Goal: Complete application form

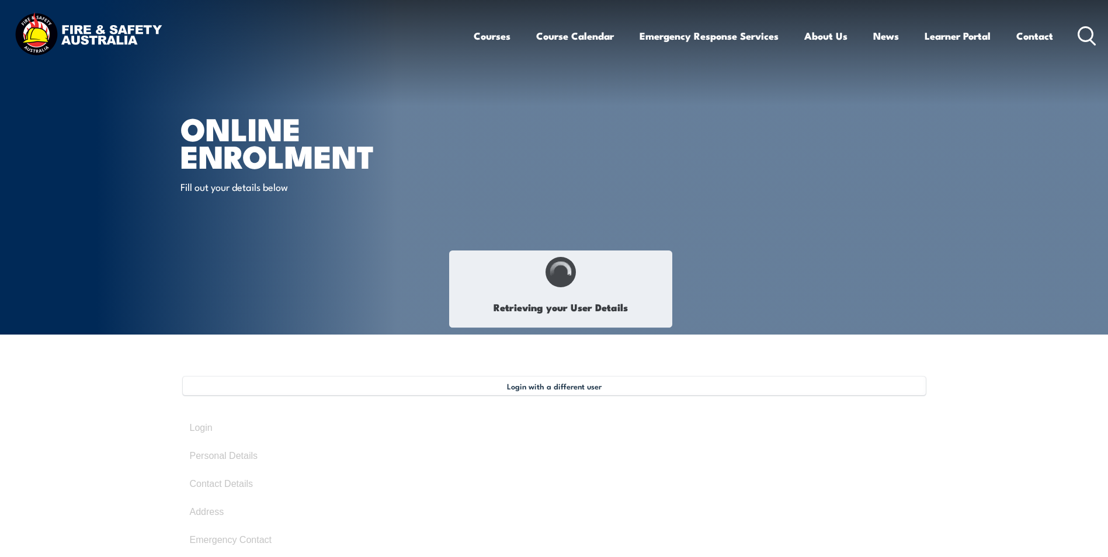
select select "Mrs"
type input "[PERSON_NAME]"
type input "[DATE]"
type input "767J7RN3ZG"
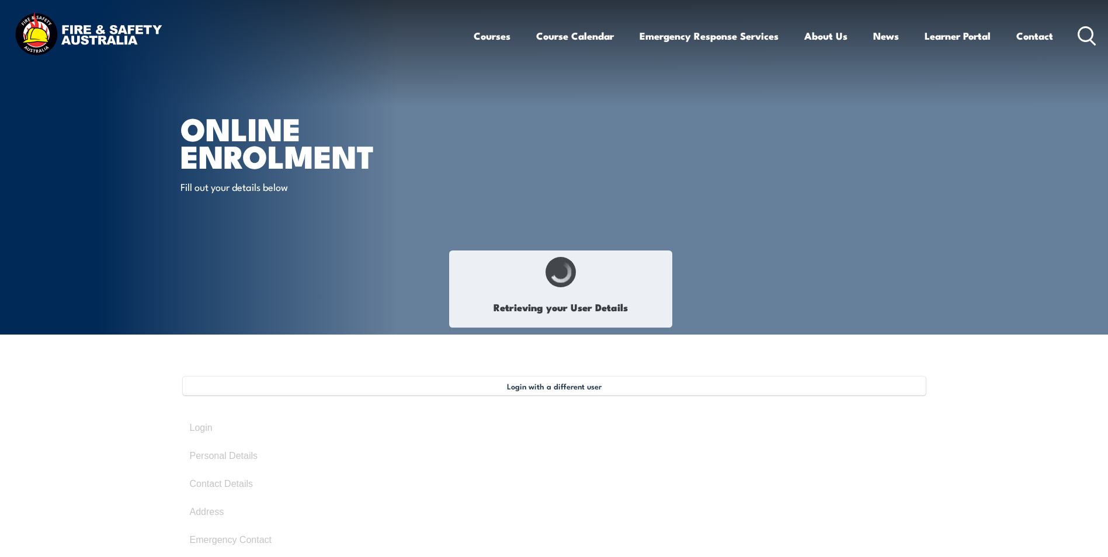
select select "F"
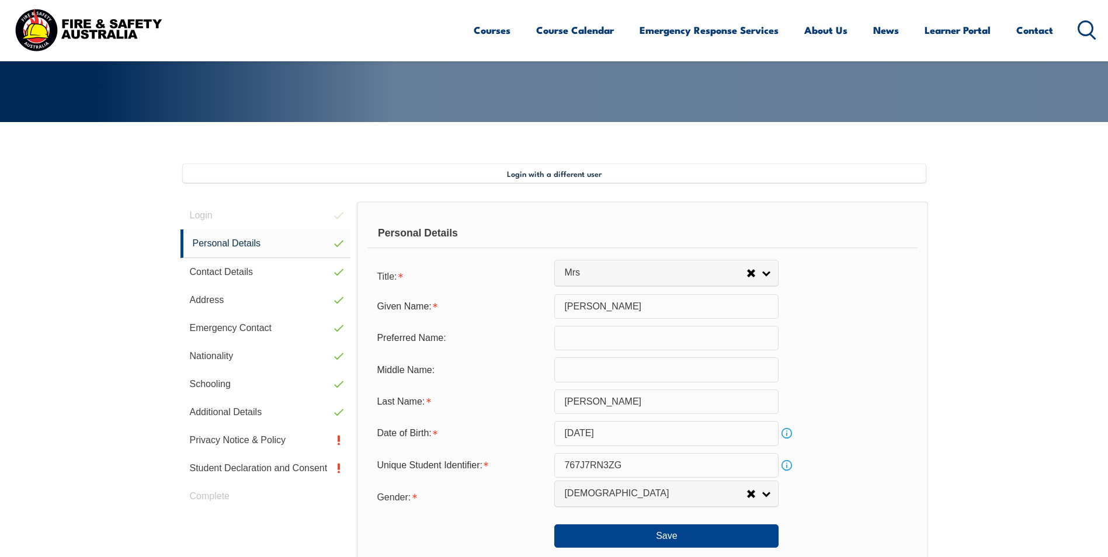
scroll to position [366, 0]
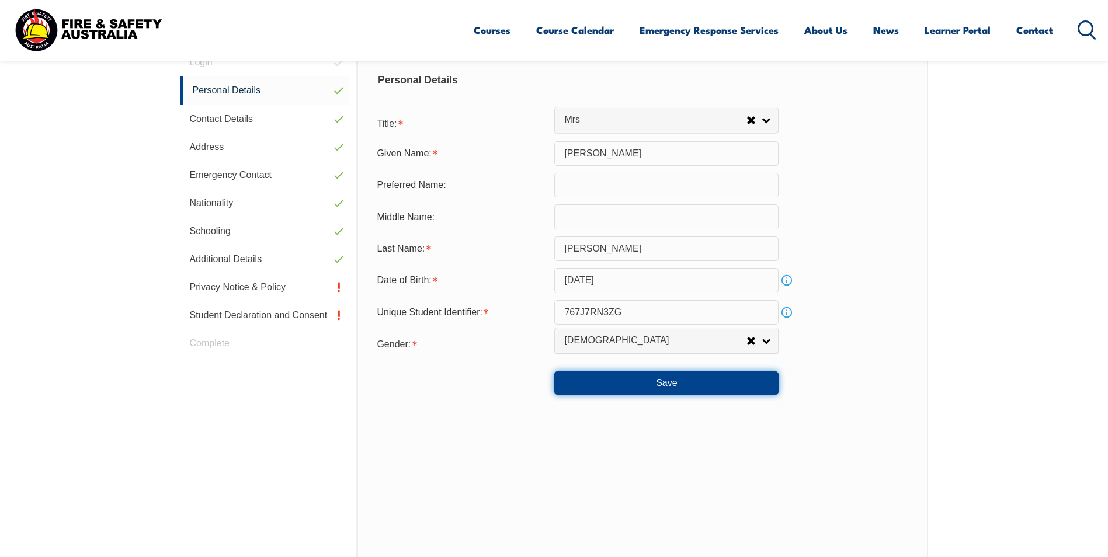
click at [659, 380] on button "Save" at bounding box center [666, 382] width 224 height 23
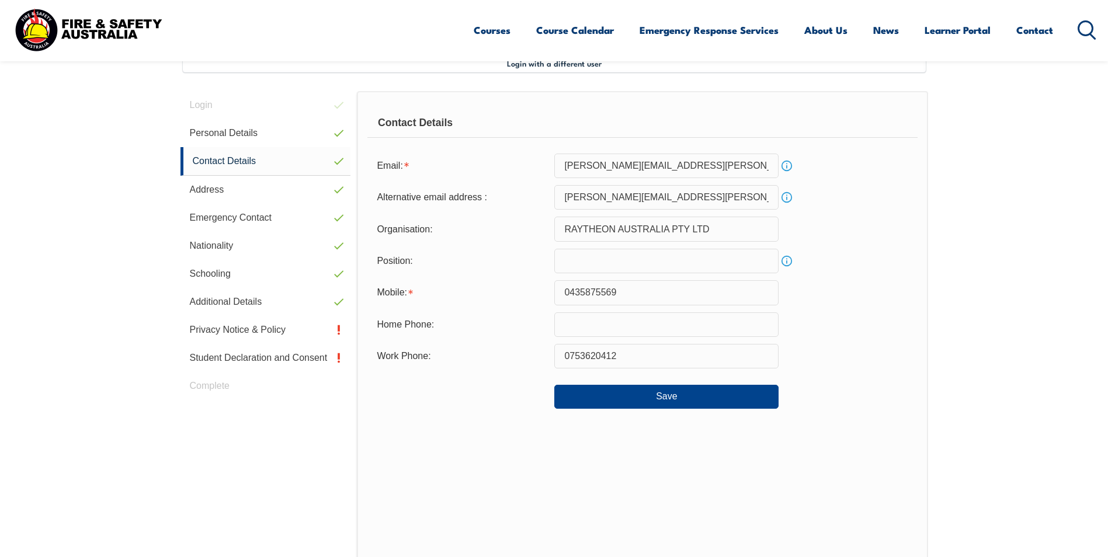
scroll to position [318, 0]
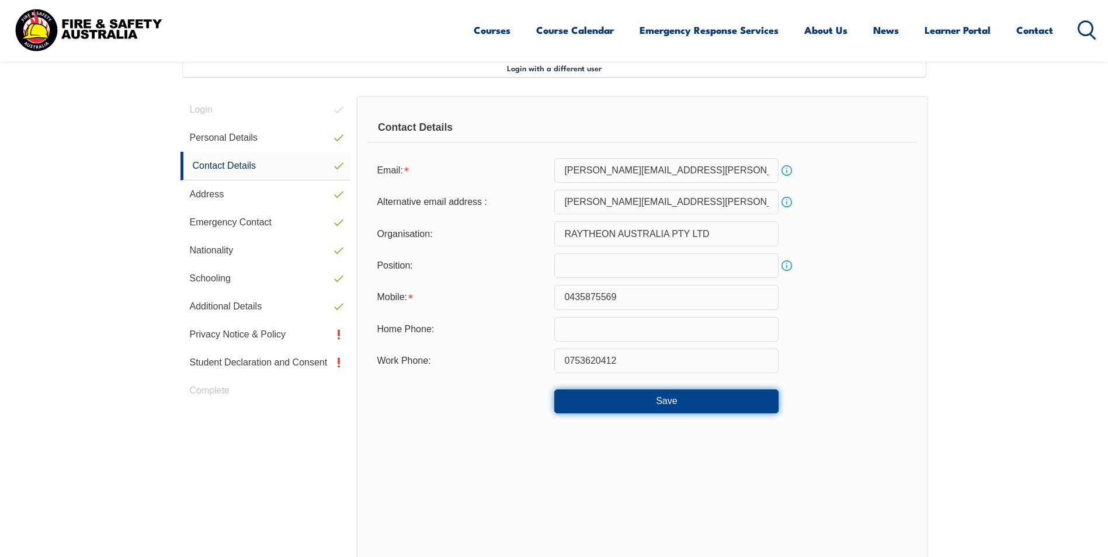
click at [662, 395] on button "Save" at bounding box center [666, 401] width 224 height 23
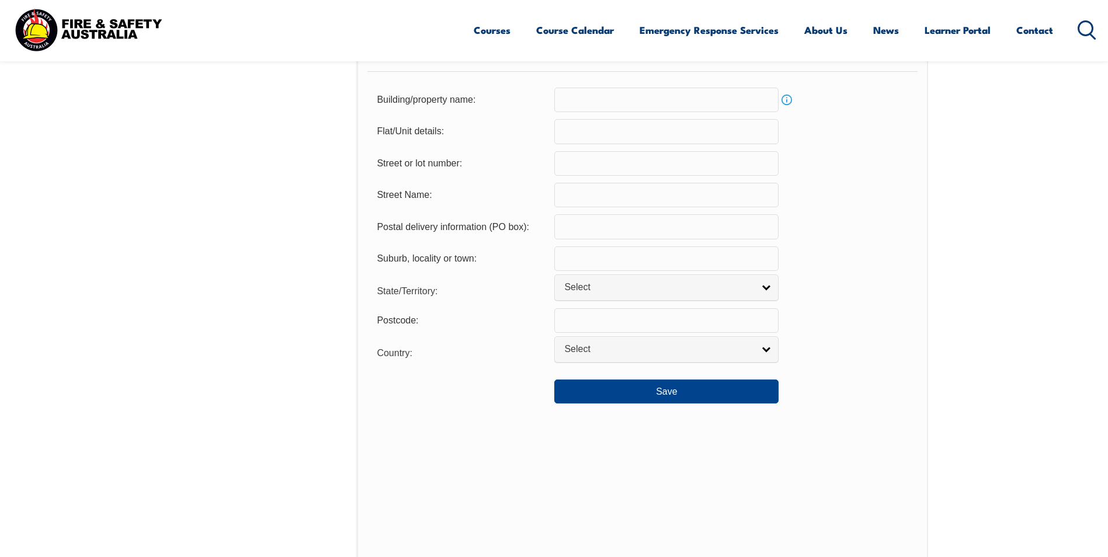
scroll to position [785, 0]
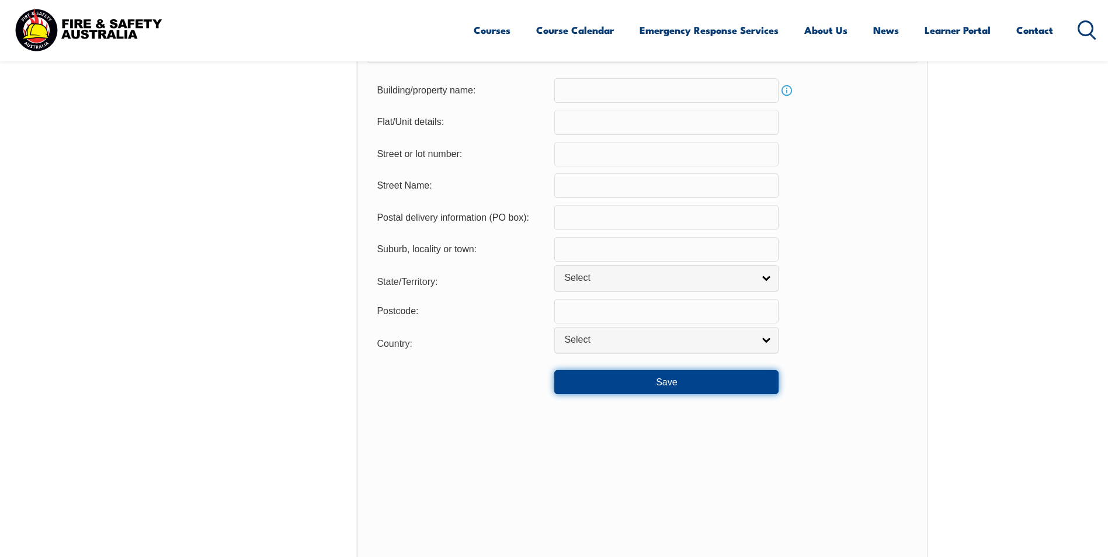
click at [681, 378] on button "Save" at bounding box center [666, 381] width 224 height 23
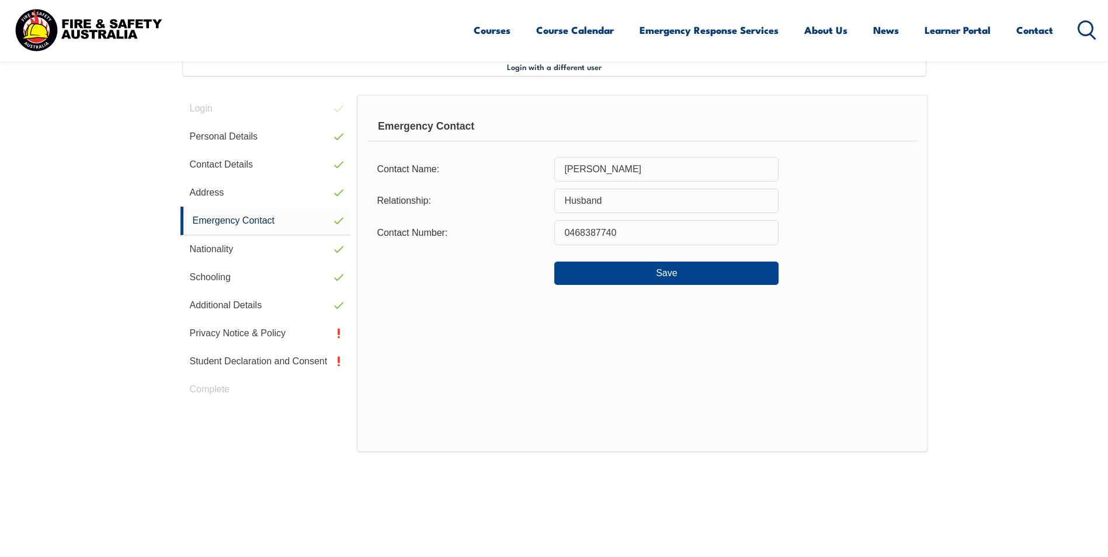
scroll to position [318, 0]
click at [642, 268] on button "Save" at bounding box center [666, 274] width 224 height 23
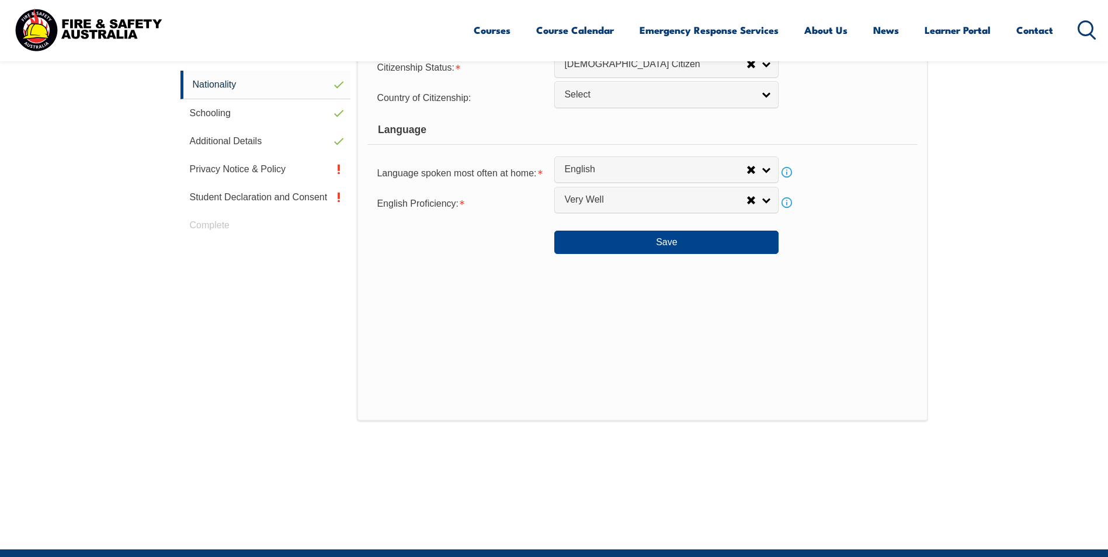
scroll to position [493, 0]
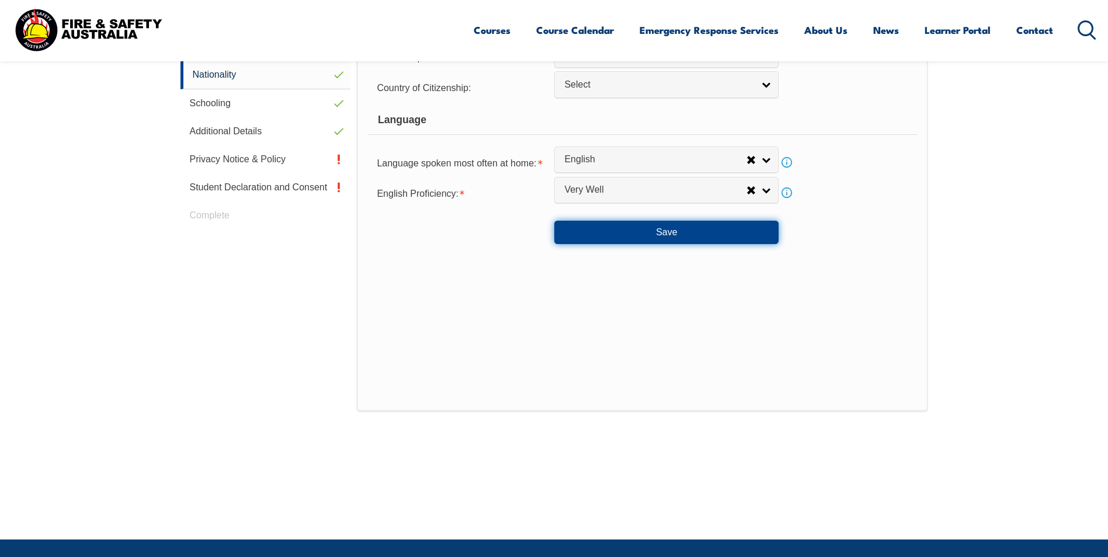
click at [686, 244] on button "Save" at bounding box center [666, 232] width 224 height 23
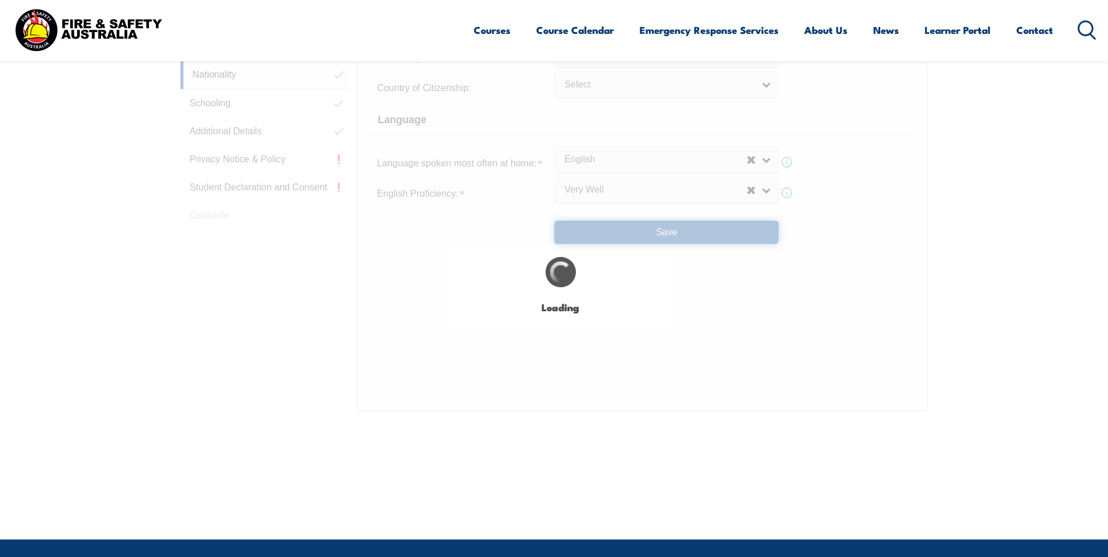
select select "false"
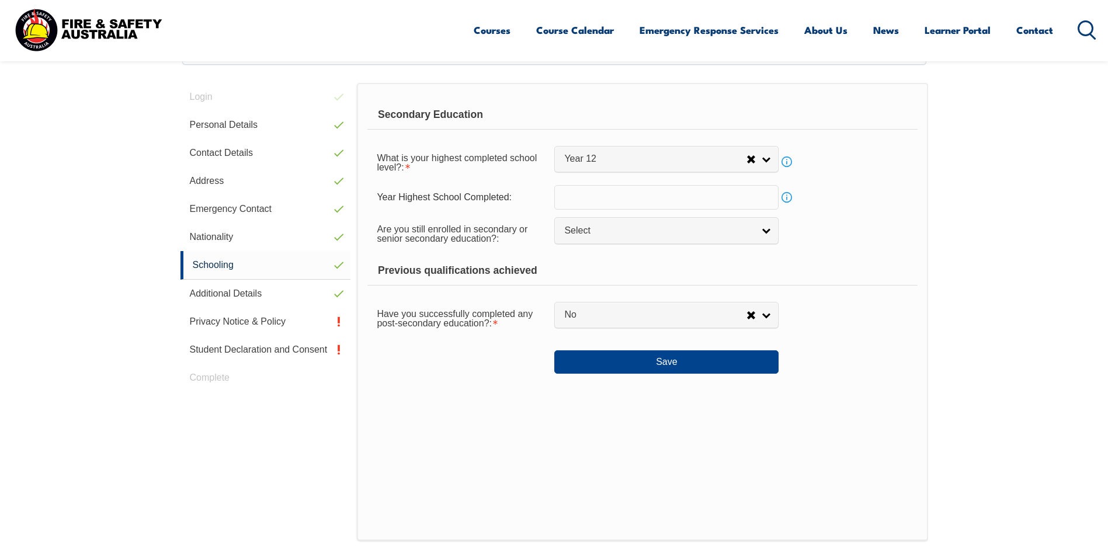
scroll to position [318, 0]
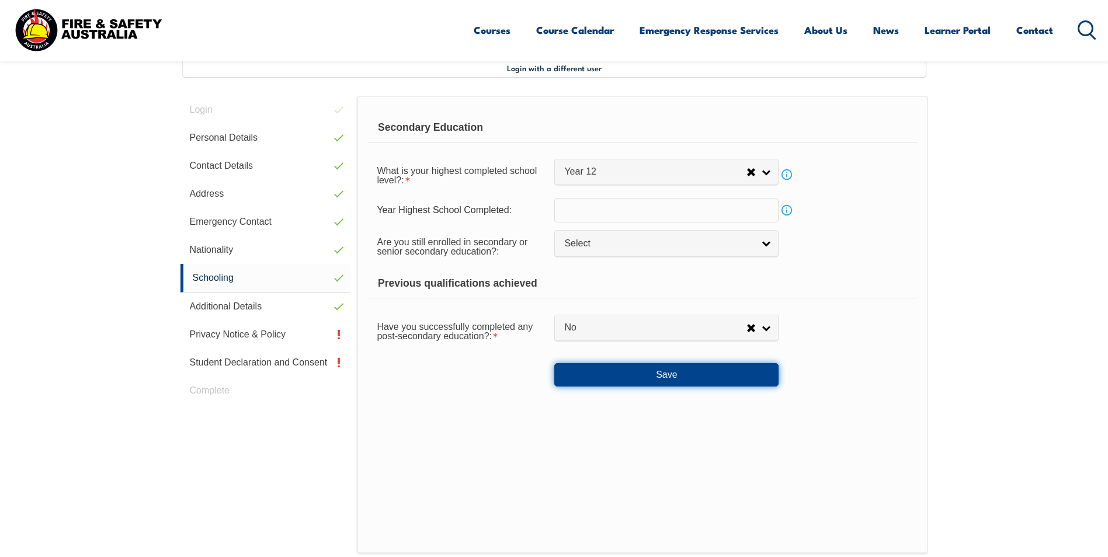
click at [652, 374] on button "Save" at bounding box center [666, 374] width 224 height 23
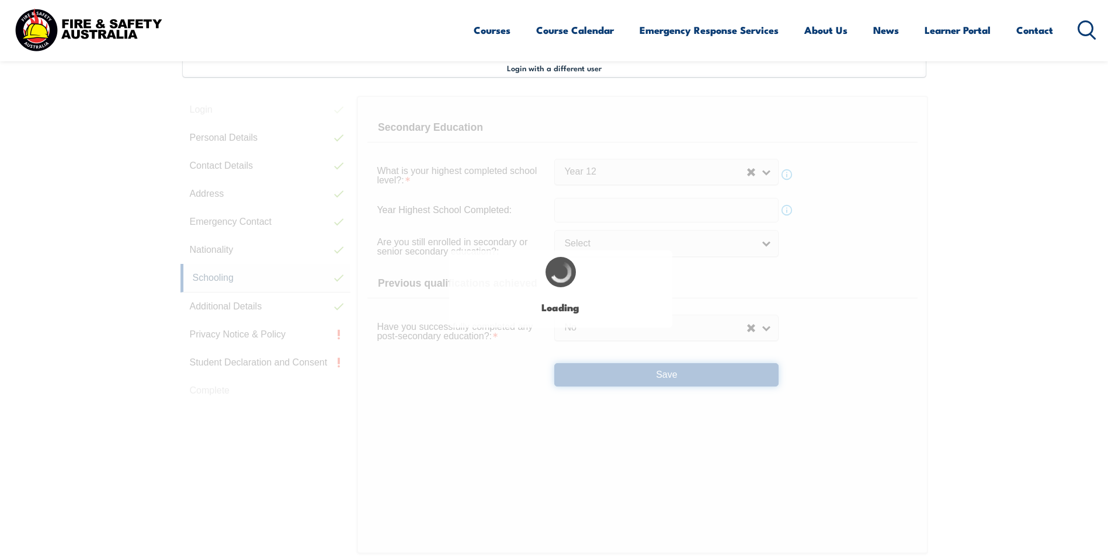
select select "false"
select select
select select "false"
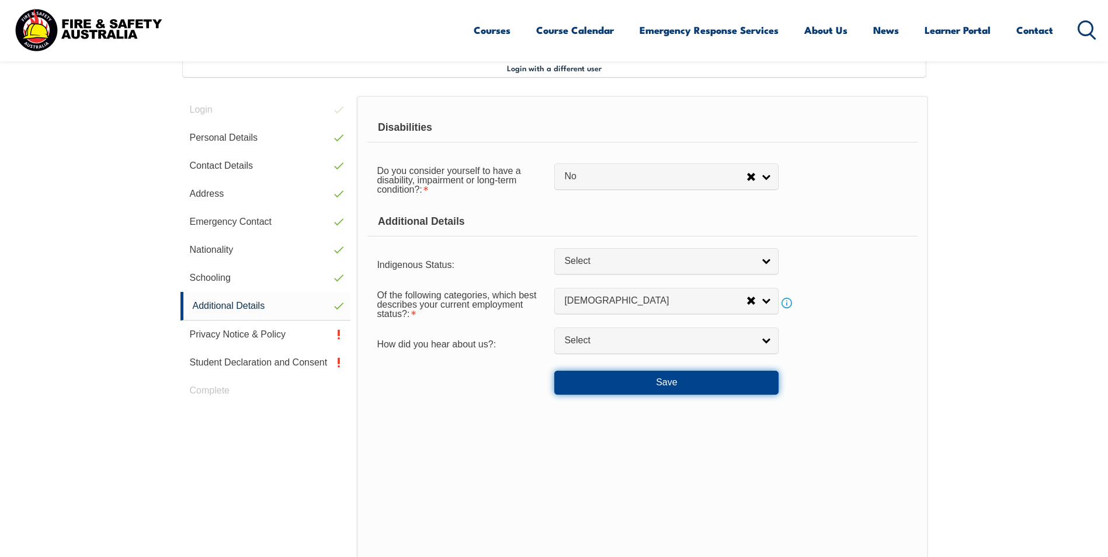
click at [630, 386] on button "Save" at bounding box center [666, 382] width 224 height 23
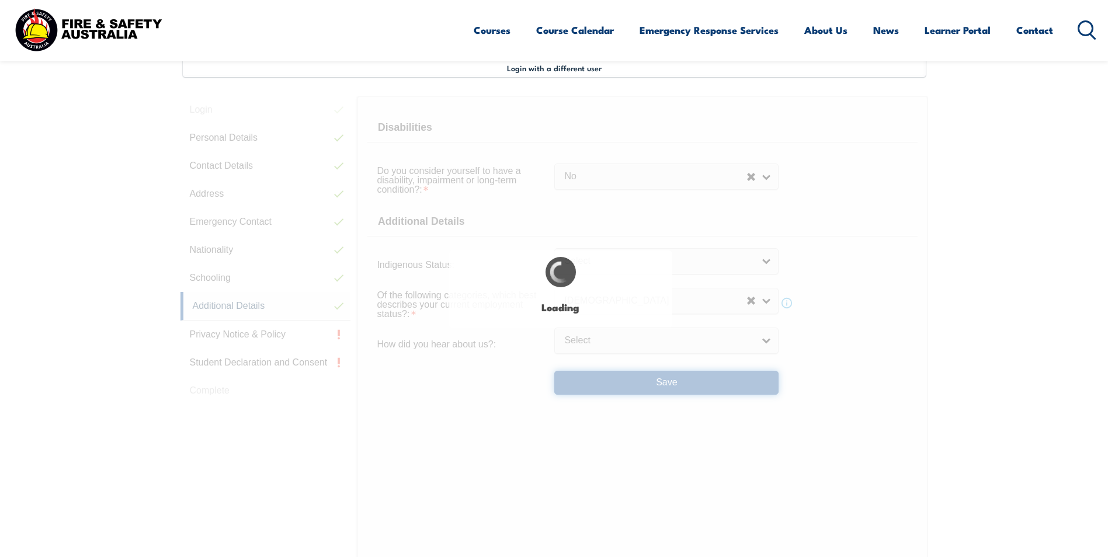
select select "false"
select select
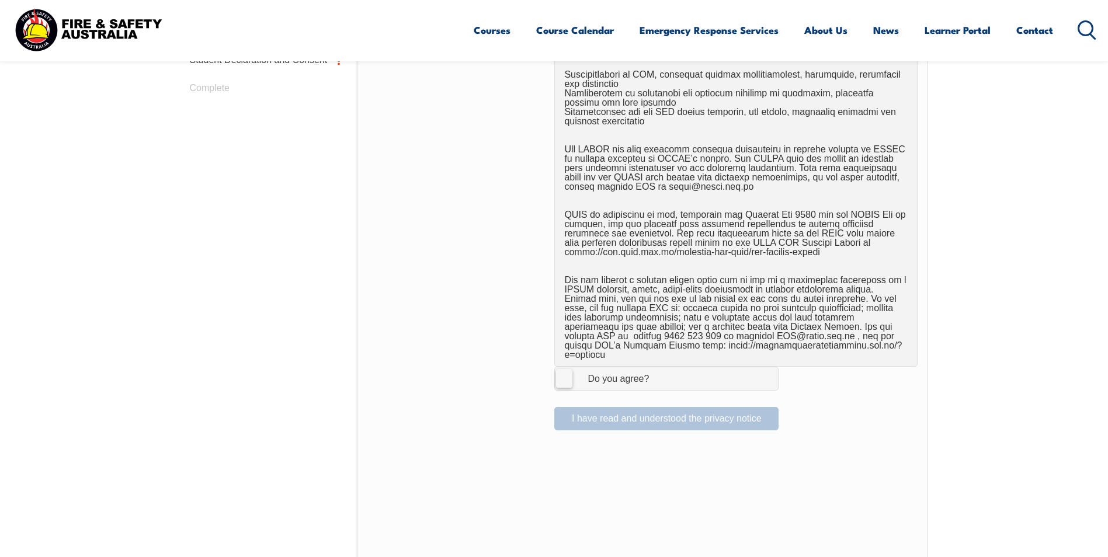
scroll to position [727, 0]
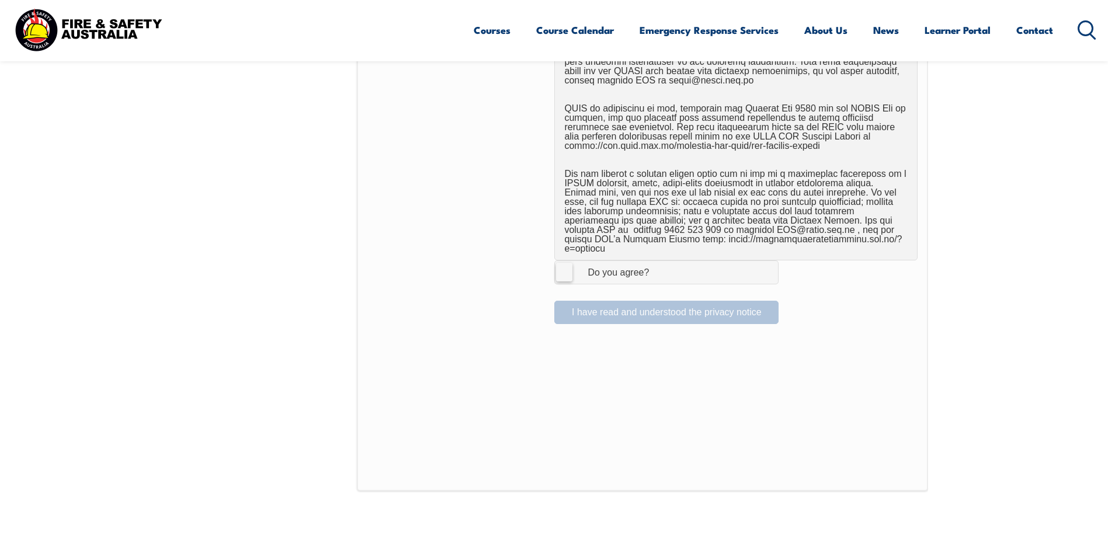
click at [568, 260] on label "I Agree Do you agree?" at bounding box center [666, 271] width 224 height 23
click at [658, 261] on input "I Agree Do you agree?" at bounding box center [668, 272] width 20 height 22
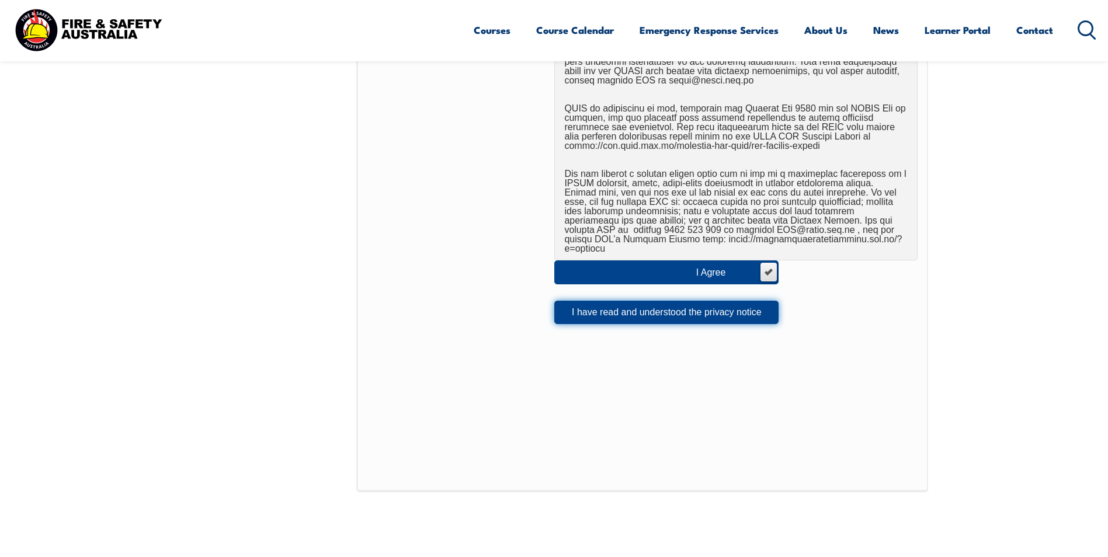
click at [648, 301] on button "I have read and understood the privacy notice" at bounding box center [666, 312] width 224 height 23
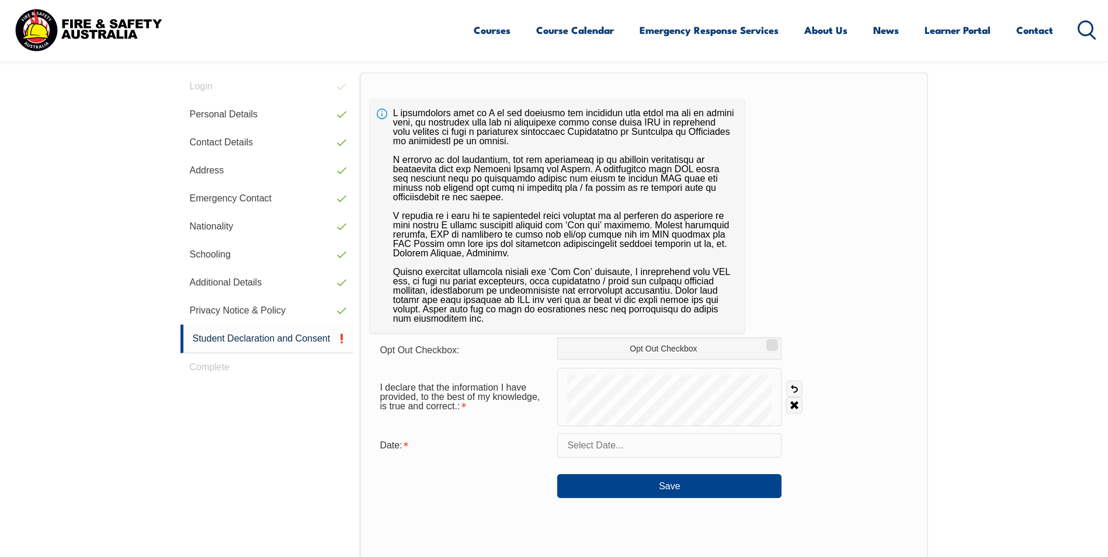
scroll to position [318, 0]
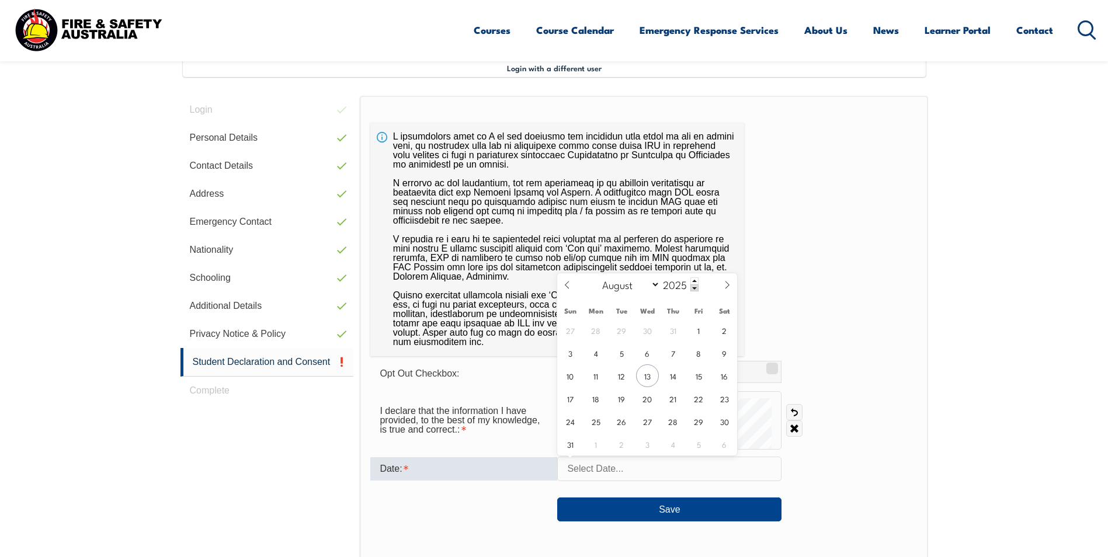
click at [623, 463] on input "text" at bounding box center [669, 469] width 224 height 25
click at [645, 378] on span "13" at bounding box center [647, 375] width 23 height 23
type input "[DATE]"
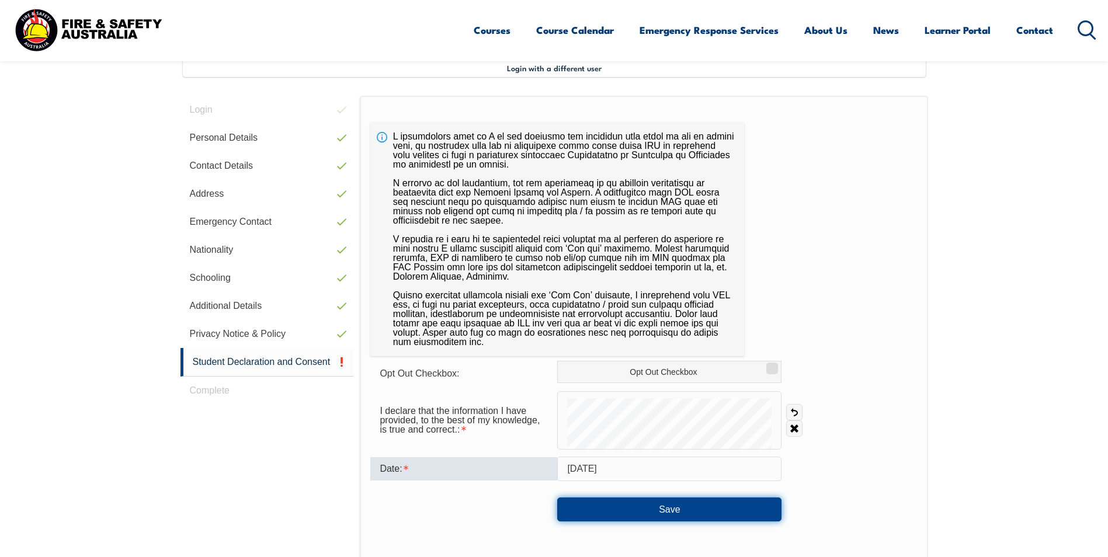
click at [646, 504] on button "Save" at bounding box center [669, 509] width 224 height 23
